Goal: Transaction & Acquisition: Book appointment/travel/reservation

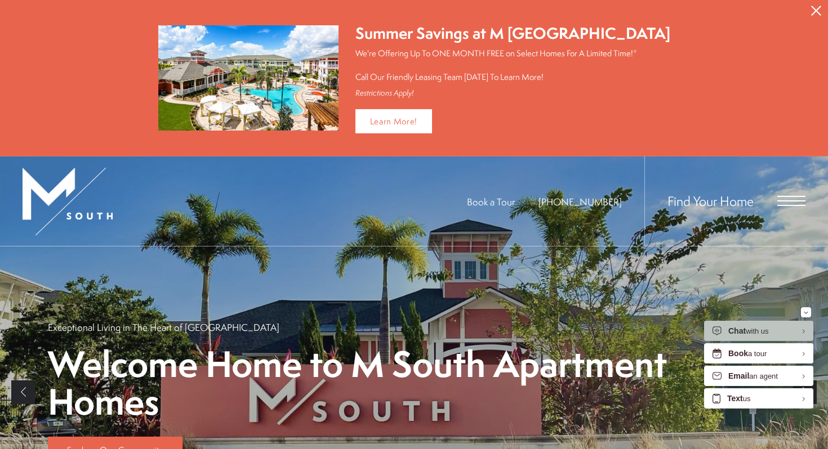
scroll to position [123, 0]
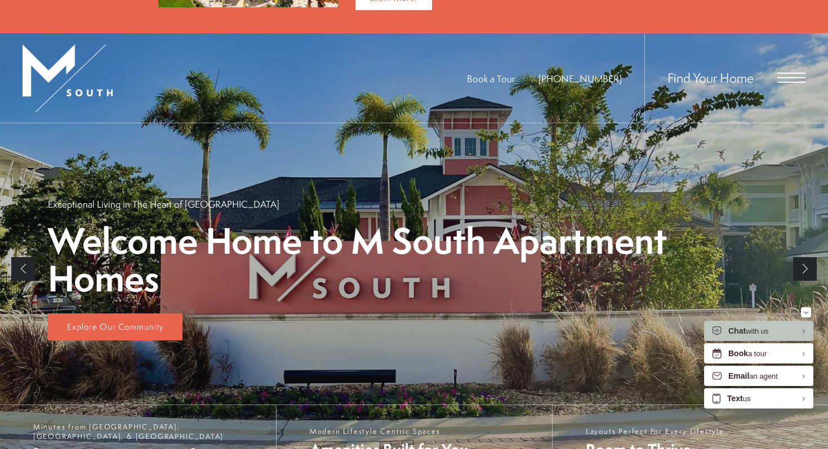
click at [786, 83] on div "Find Your Home" at bounding box center [724, 78] width 161 height 90
click at [781, 77] on span "Open Menu" at bounding box center [791, 77] width 28 height 1
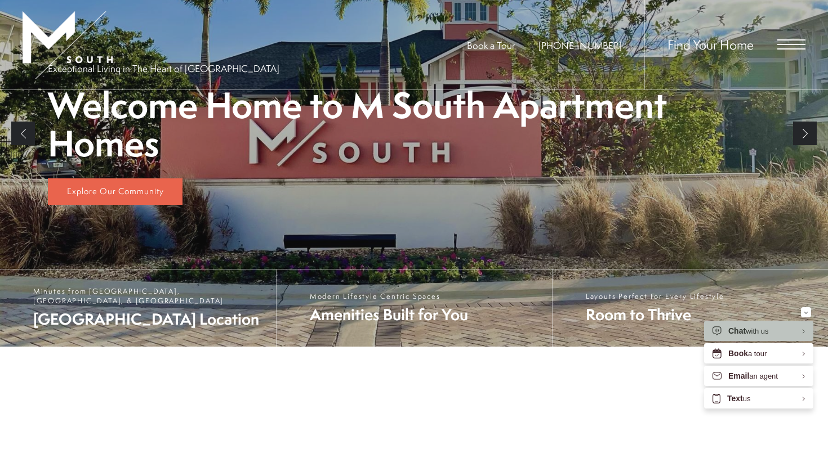
scroll to position [0, 0]
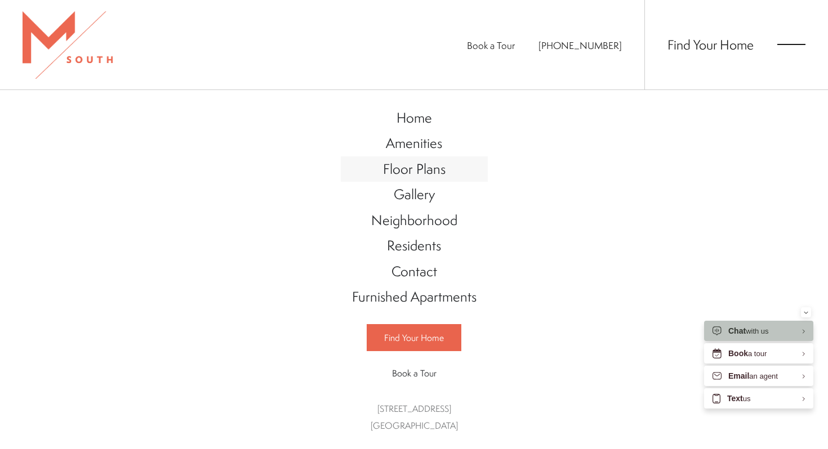
click at [417, 171] on span "Floor Plans" at bounding box center [414, 168] width 63 height 19
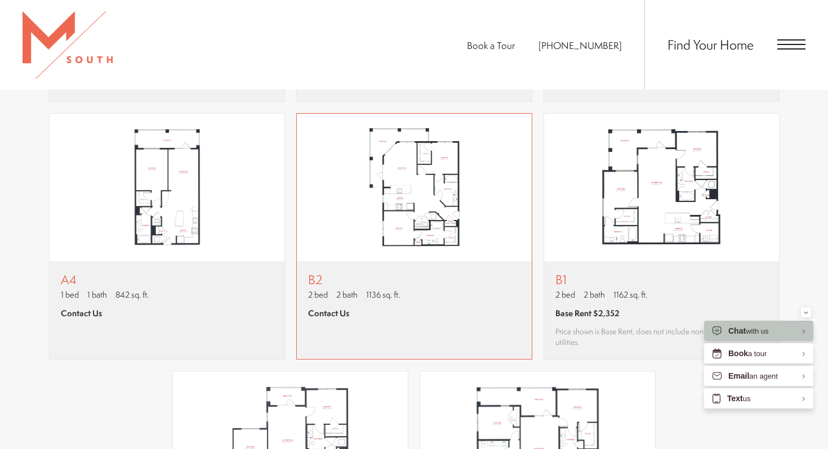
scroll to position [1006, 0]
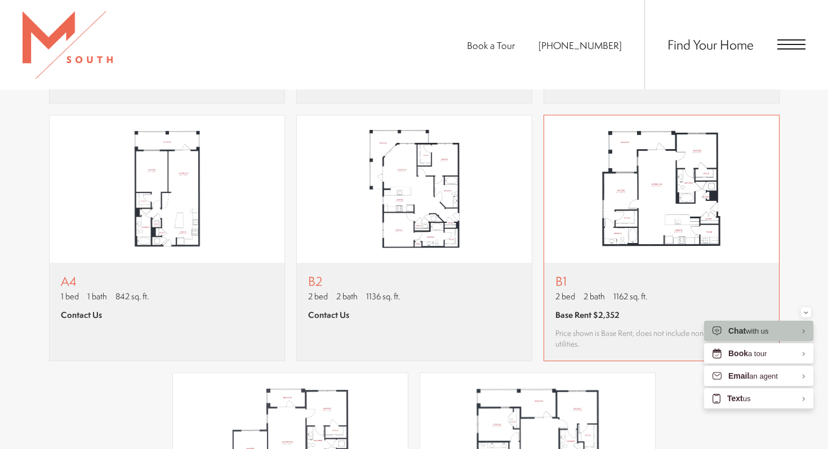
click at [612, 283] on p "B1" at bounding box center [661, 281] width 212 height 14
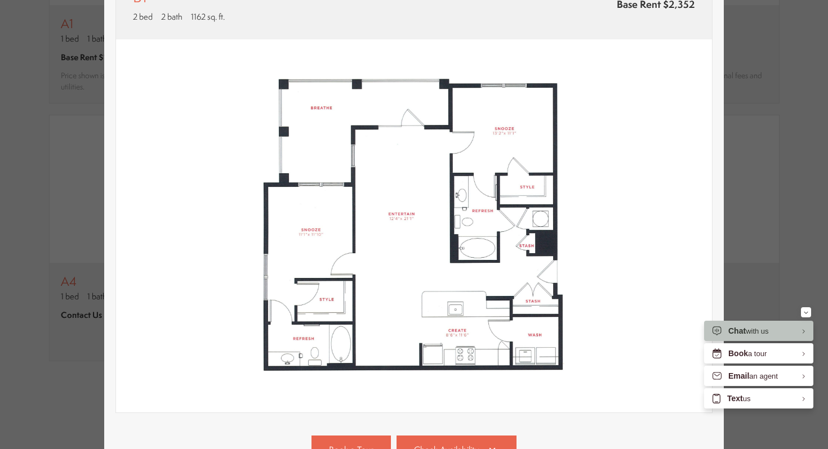
scroll to position [212, 0]
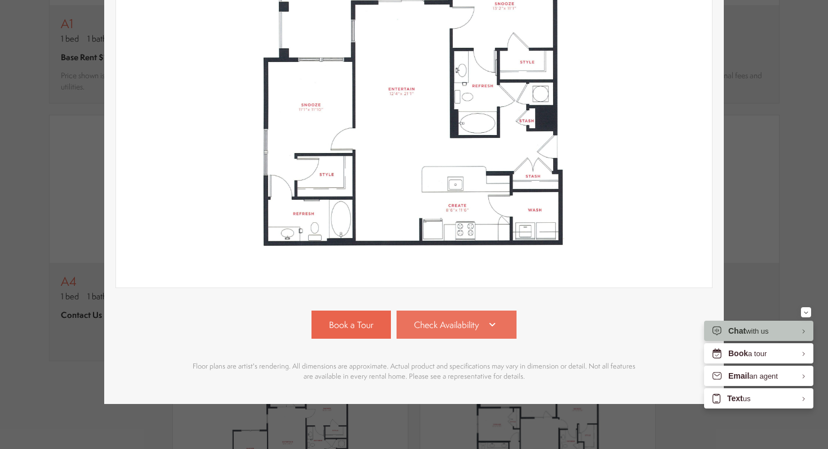
click at [473, 327] on span "Check Availability" at bounding box center [446, 325] width 65 height 13
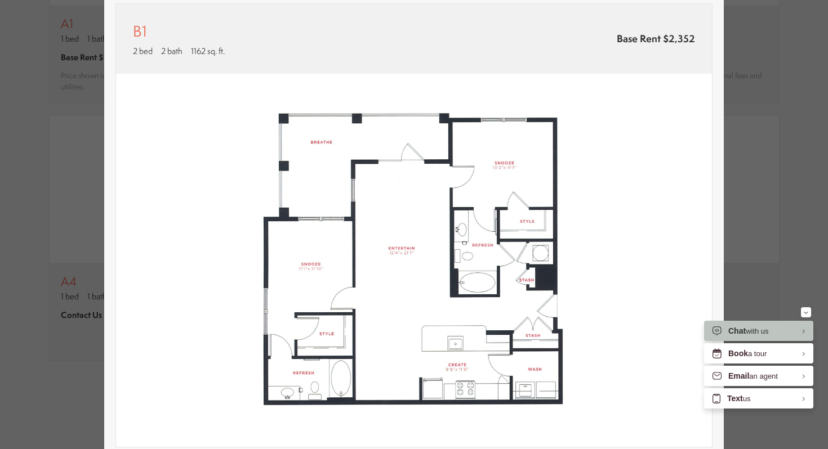
scroll to position [0, 0]
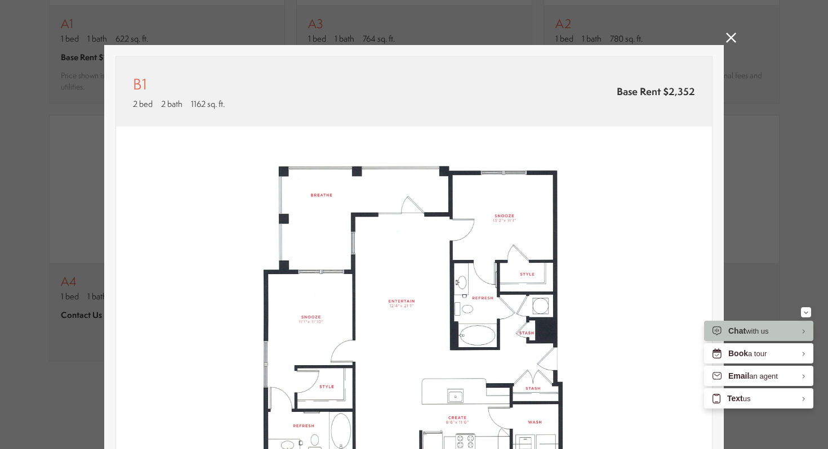
click at [732, 41] on icon at bounding box center [731, 38] width 10 height 10
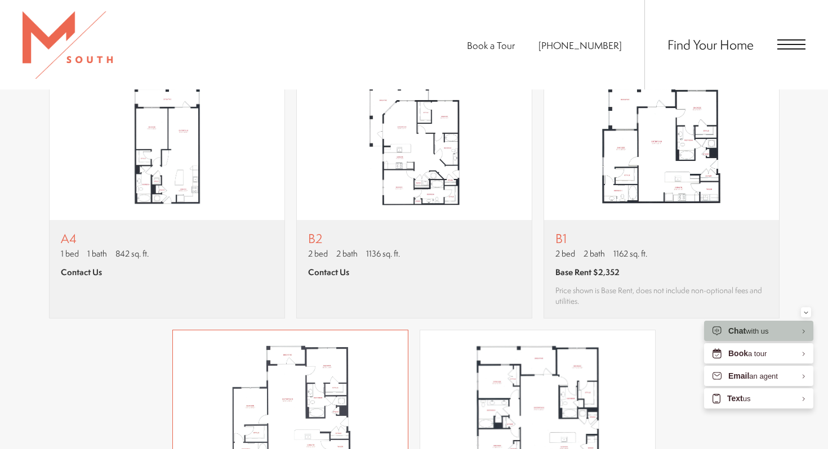
scroll to position [1049, 0]
click at [376, 190] on img "View floor plan B2" at bounding box center [414, 147] width 235 height 148
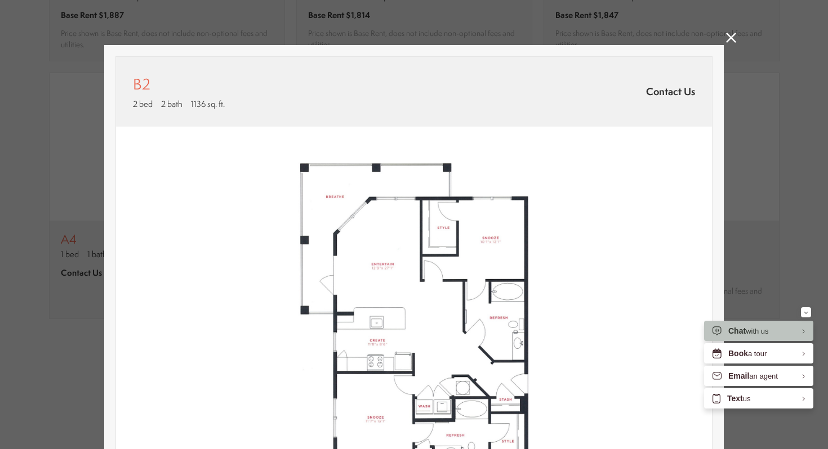
scroll to position [0, 0]
